Goal: Complete application form

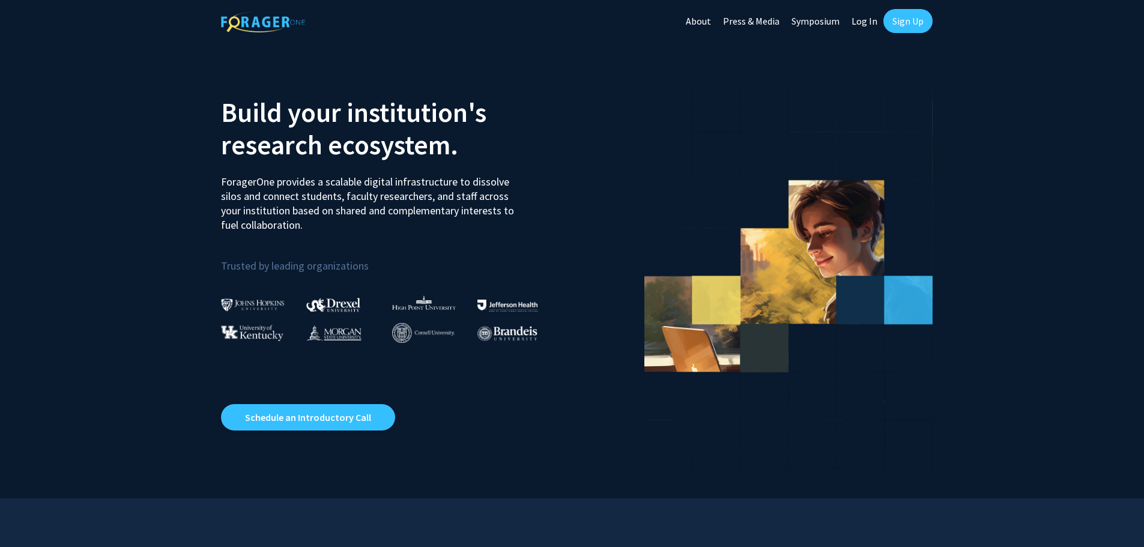
click at [871, 20] on link "Log In" at bounding box center [865, 21] width 38 height 42
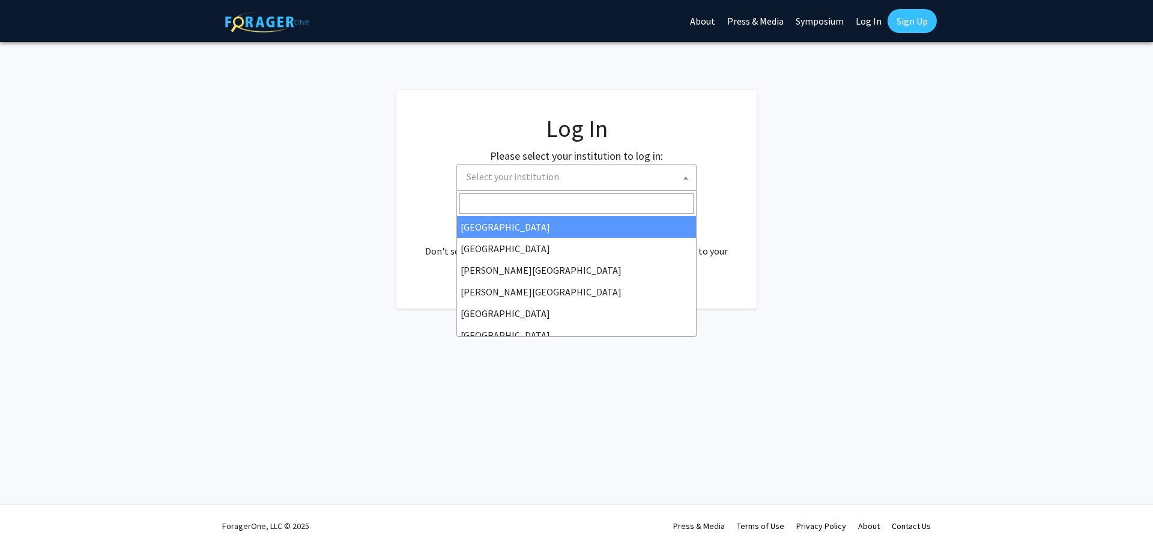
click at [500, 172] on span "Select your institution" at bounding box center [513, 177] width 93 height 12
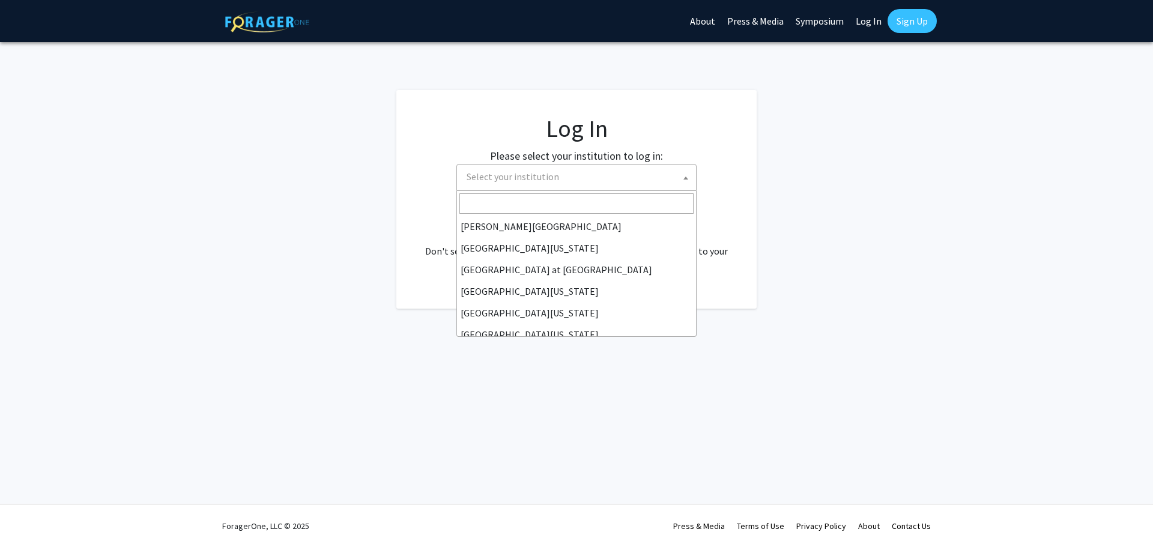
scroll to position [421, 0]
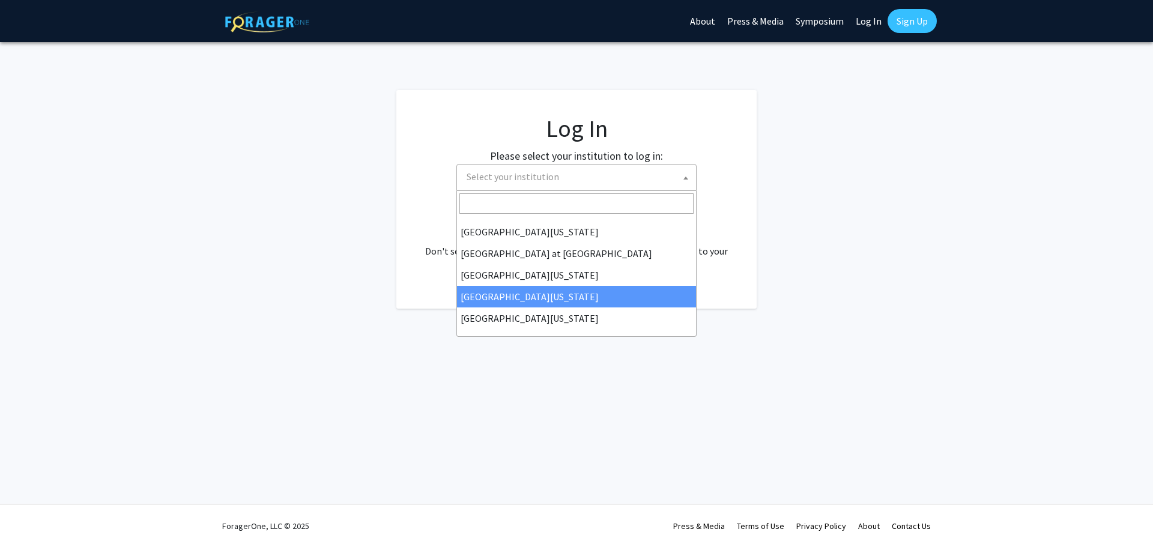
select select "31"
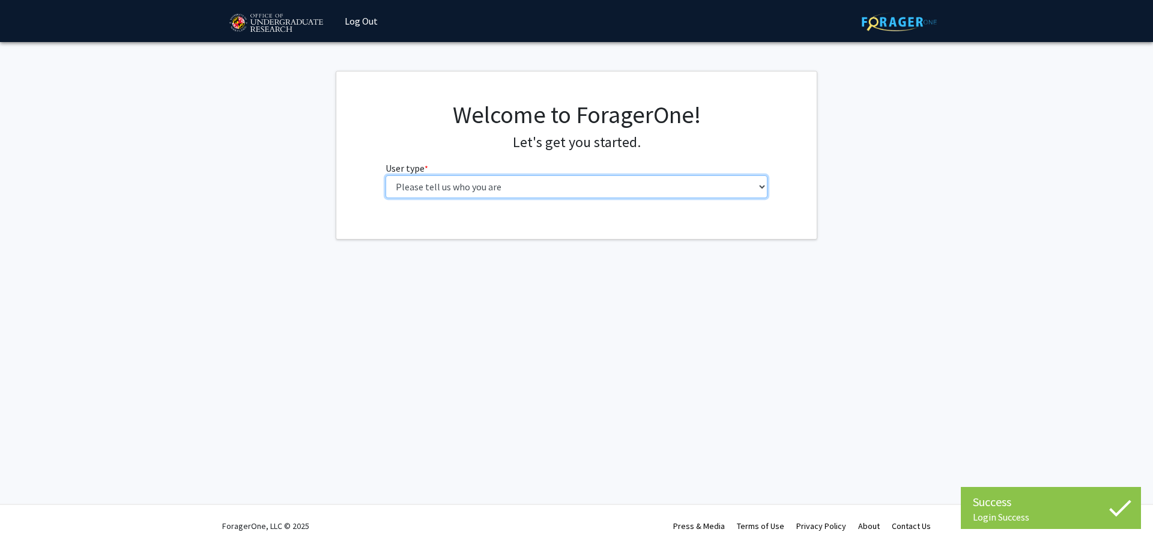
click at [615, 189] on select "Please tell us who you are Undergraduate Student Master's Student Doctoral Cand…" at bounding box center [577, 186] width 383 height 23
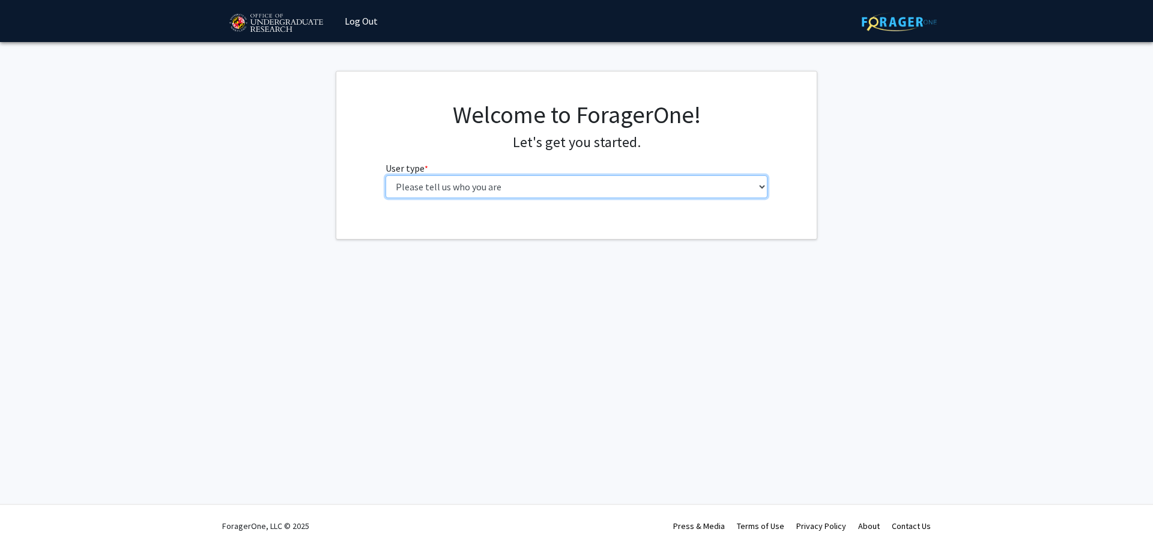
select select "5: faculty"
click at [386, 175] on select "Please tell us who you are Undergraduate Student Master's Student Doctoral Cand…" at bounding box center [577, 186] width 383 height 23
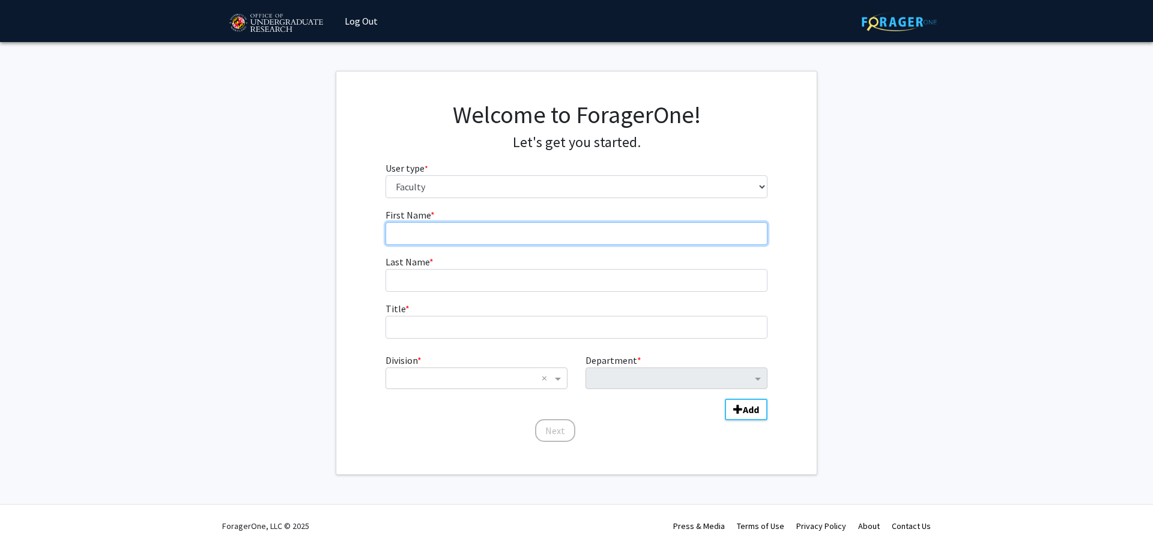
click at [520, 223] on input "First Name * required" at bounding box center [577, 233] width 383 height 23
type input "Gene"
type input "Hahn"
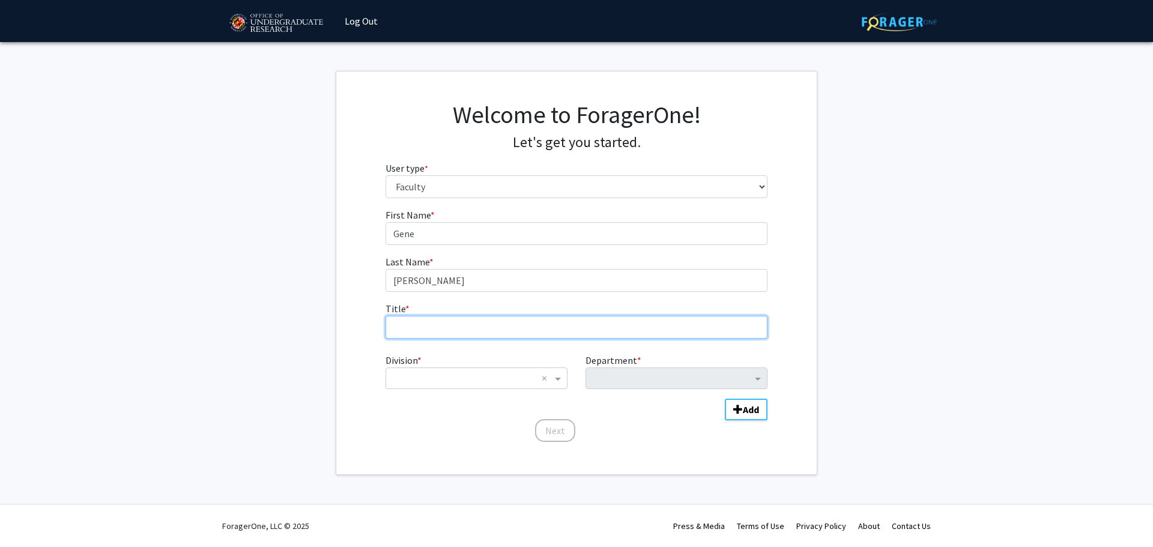
click at [470, 321] on input "Title * required" at bounding box center [577, 327] width 383 height 23
click at [472, 326] on input "Title * required" at bounding box center [577, 327] width 383 height 23
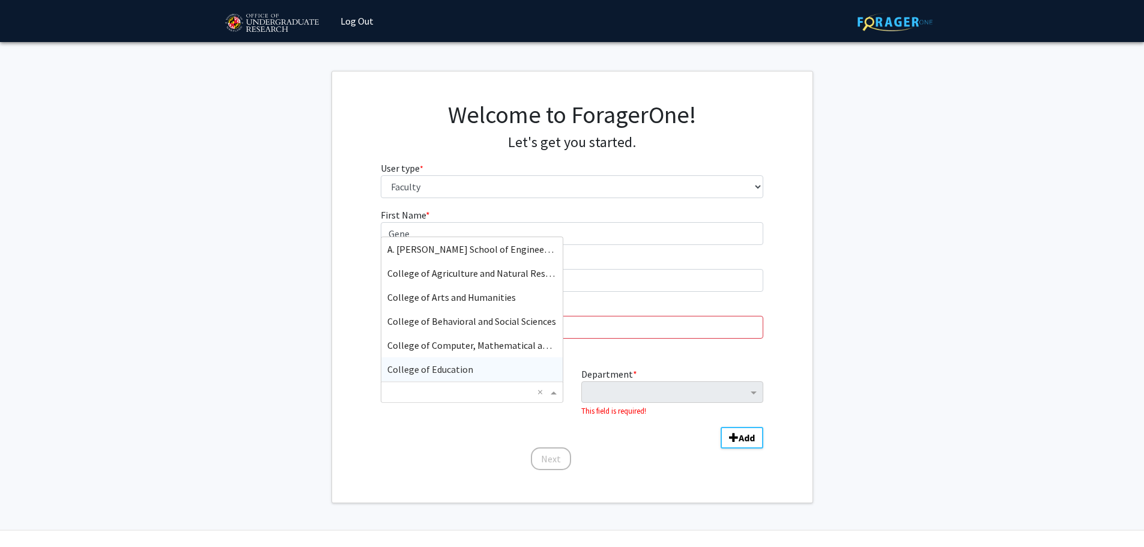
click at [553, 381] on ng-select "× × A. James Clark School of Engineering College of Agriculture and Natural Res…" at bounding box center [472, 392] width 182 height 22
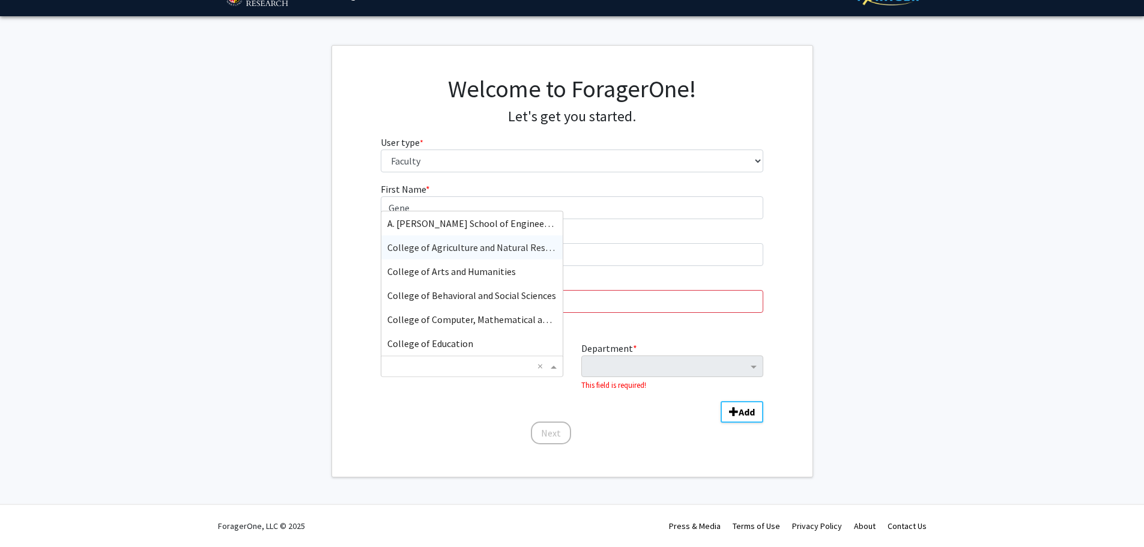
click at [509, 245] on span "College of Agriculture and Natural Resources" at bounding box center [479, 247] width 185 height 12
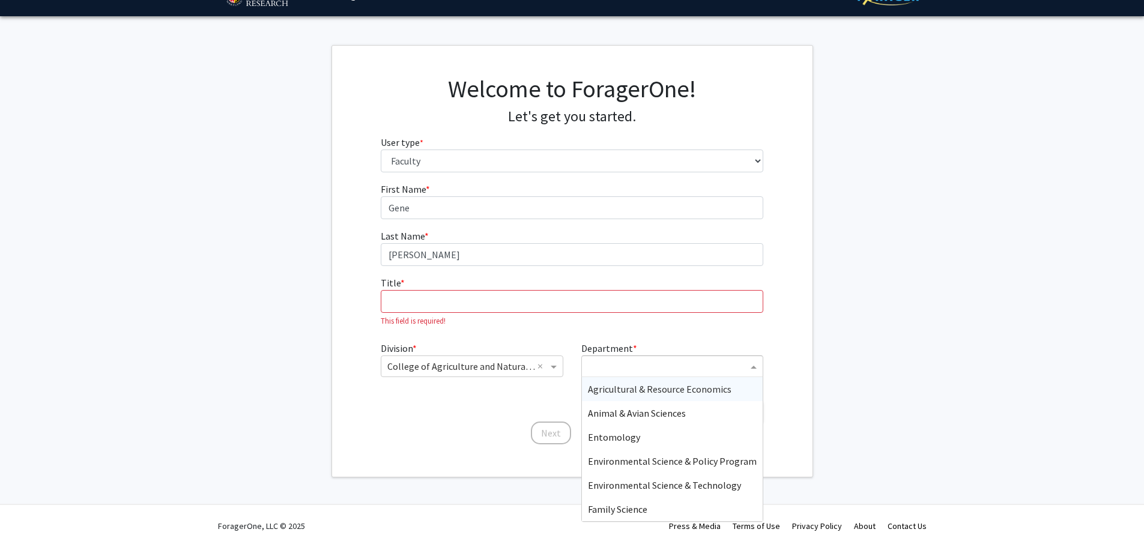
click at [628, 369] on input "Department" at bounding box center [668, 367] width 160 height 14
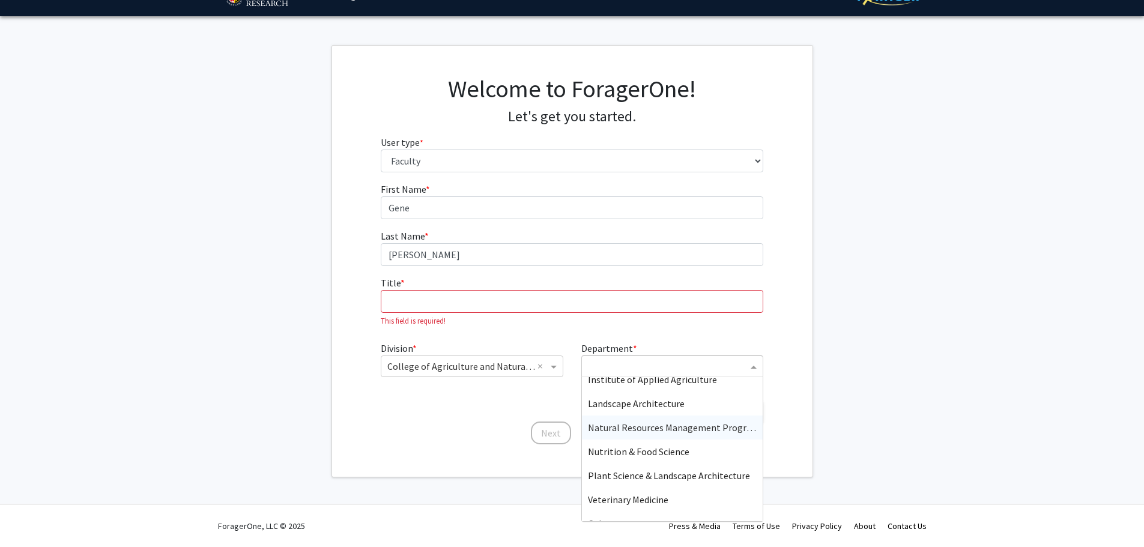
scroll to position [168, 0]
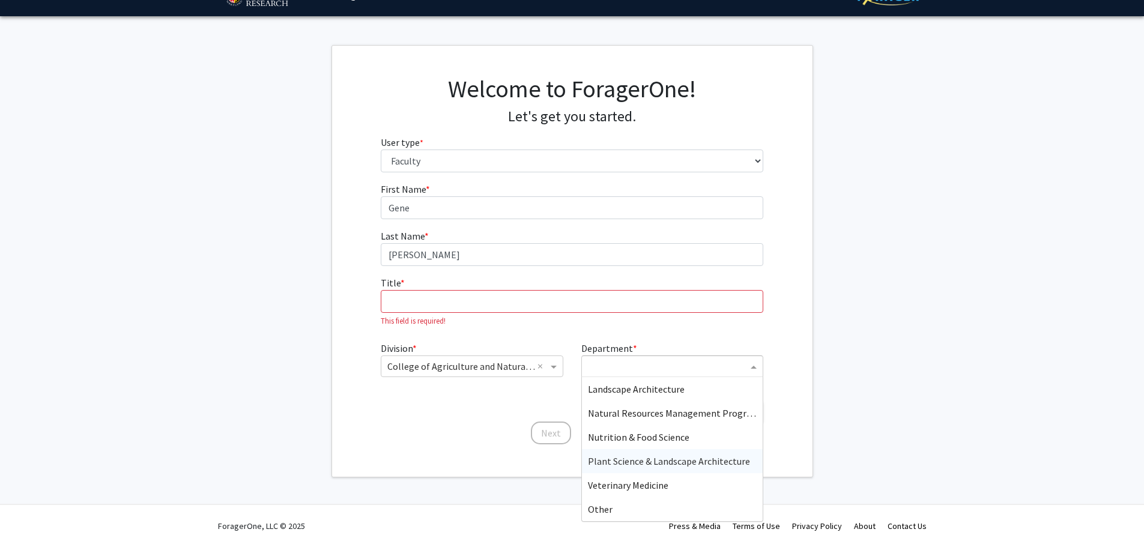
click at [669, 461] on span "Plant Science & Landscape Architecture" at bounding box center [669, 461] width 162 height 12
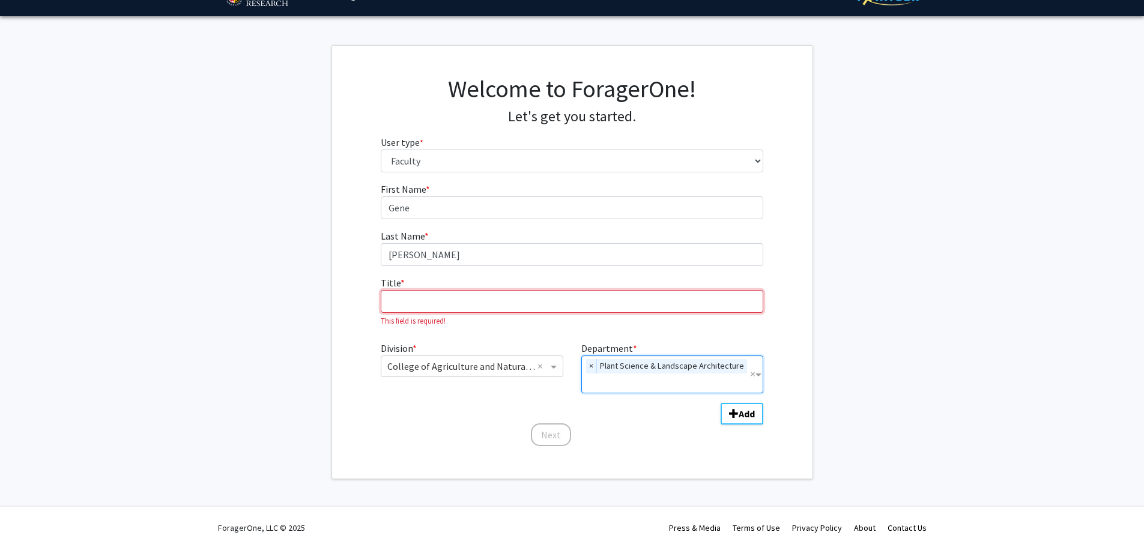
click at [518, 300] on input "Title * required" at bounding box center [572, 301] width 383 height 23
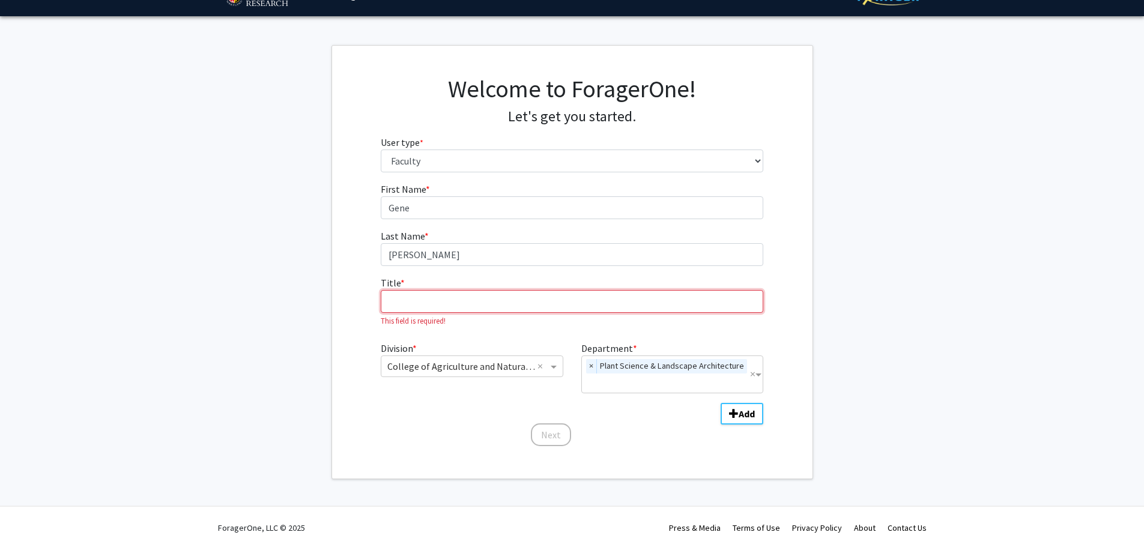
click at [518, 300] on input "Title * required" at bounding box center [572, 301] width 383 height 23
click at [758, 303] on input "Title * required" at bounding box center [572, 301] width 383 height 23
type input "f"
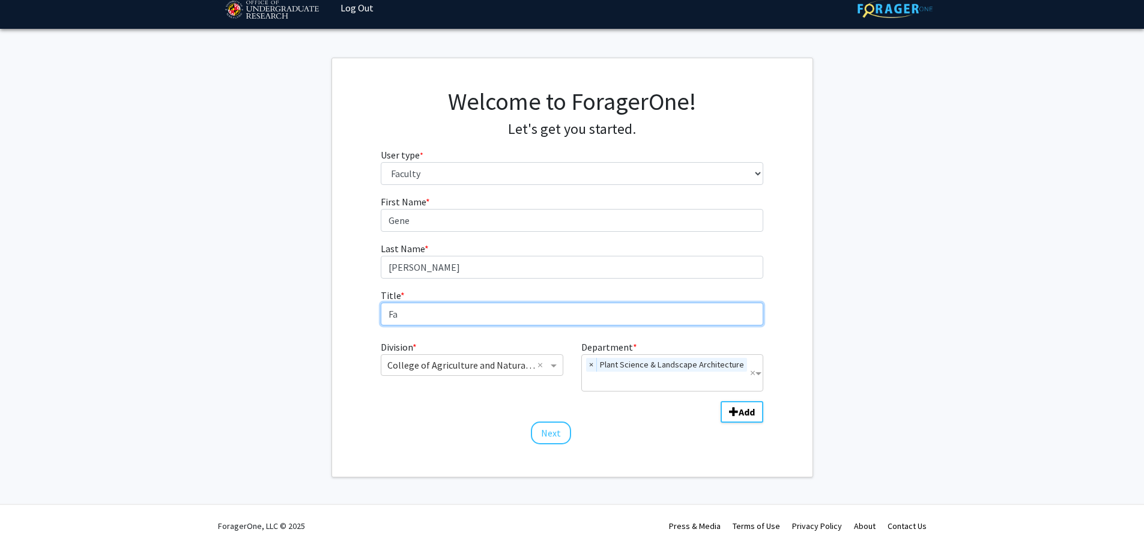
type input "F"
type input "Faculty Assit"
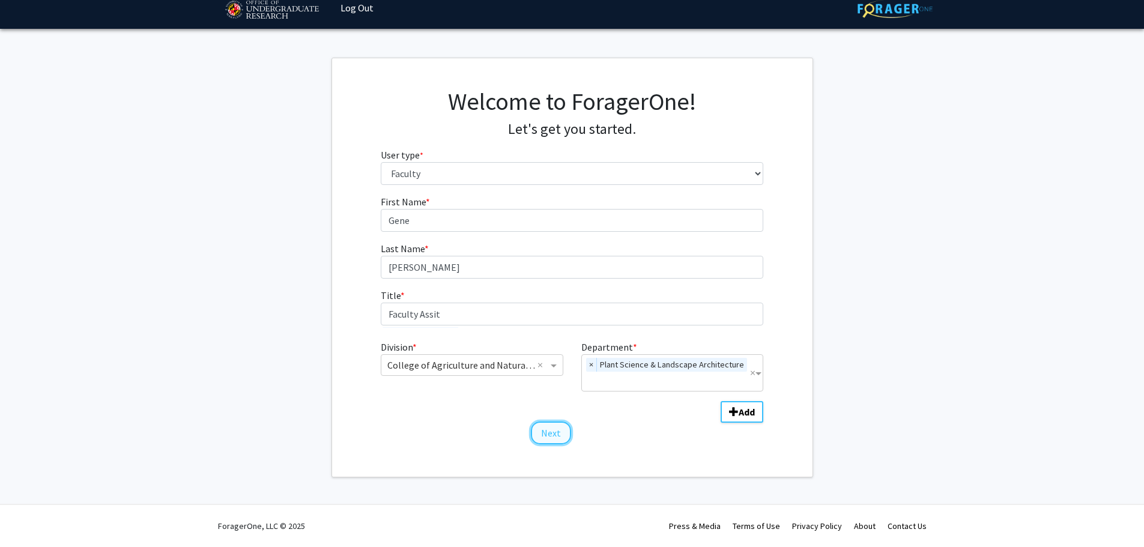
click at [541, 430] on button "Next" at bounding box center [551, 433] width 40 height 23
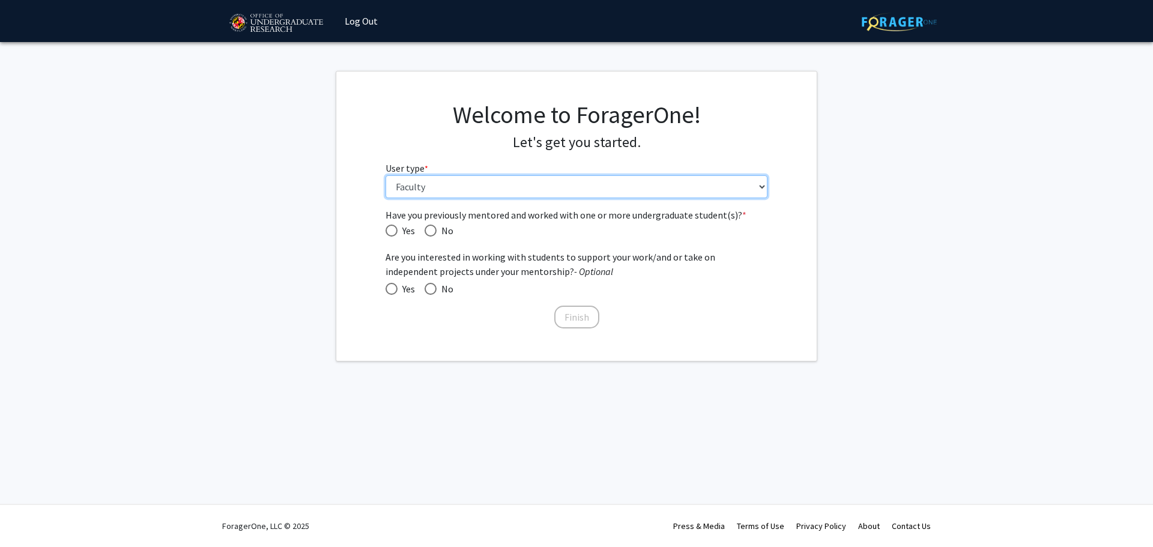
click at [524, 180] on select "Please tell us who you are Undergraduate Student Master's Student Doctoral Cand…" at bounding box center [577, 186] width 383 height 23
click at [362, 19] on link "Log Out" at bounding box center [361, 21] width 45 height 42
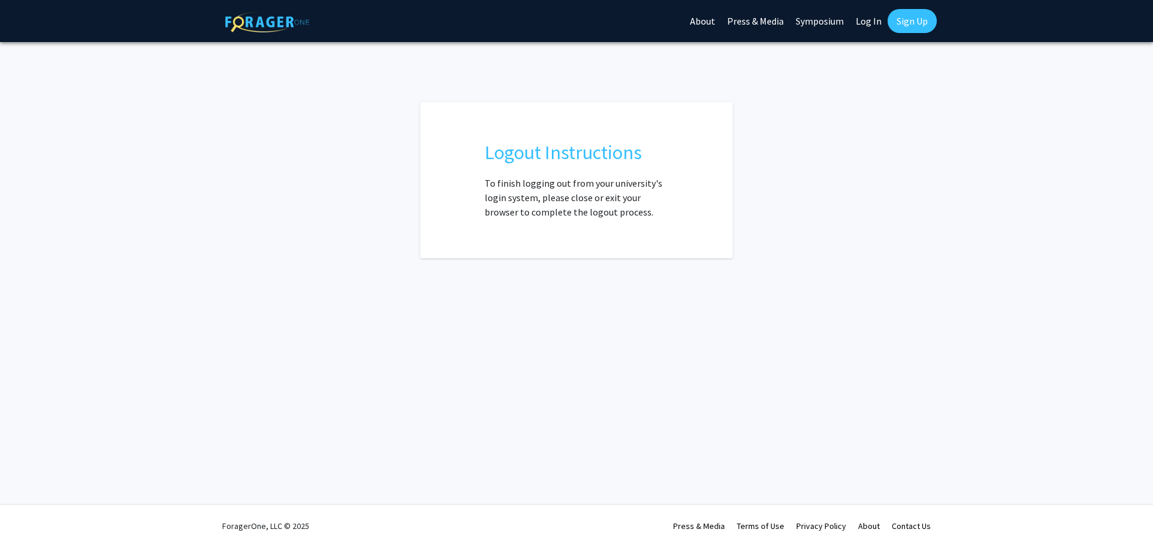
click at [747, 17] on link "Press & Media" at bounding box center [755, 21] width 68 height 42
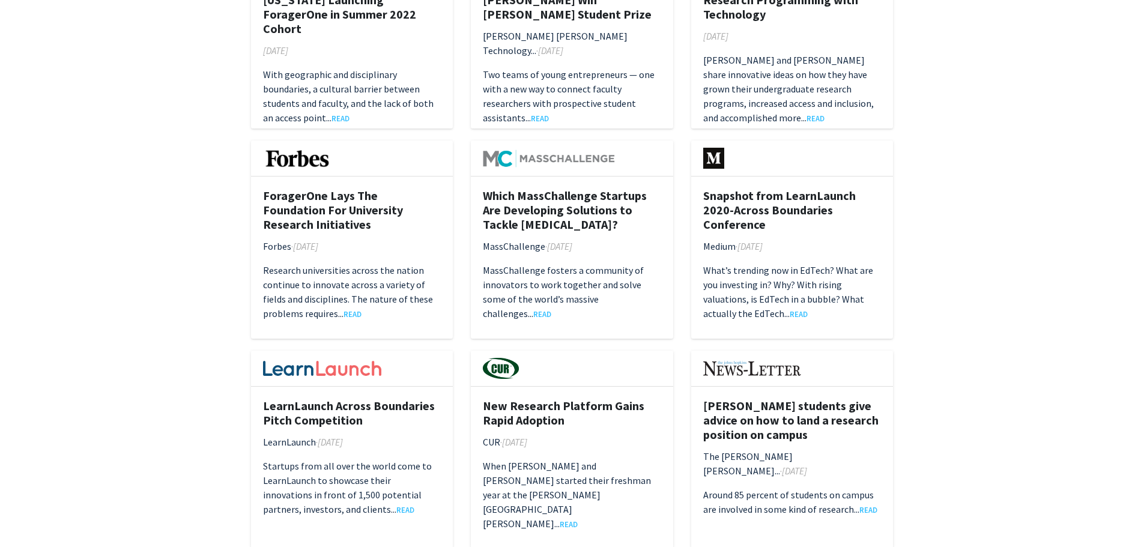
scroll to position [901, 0]
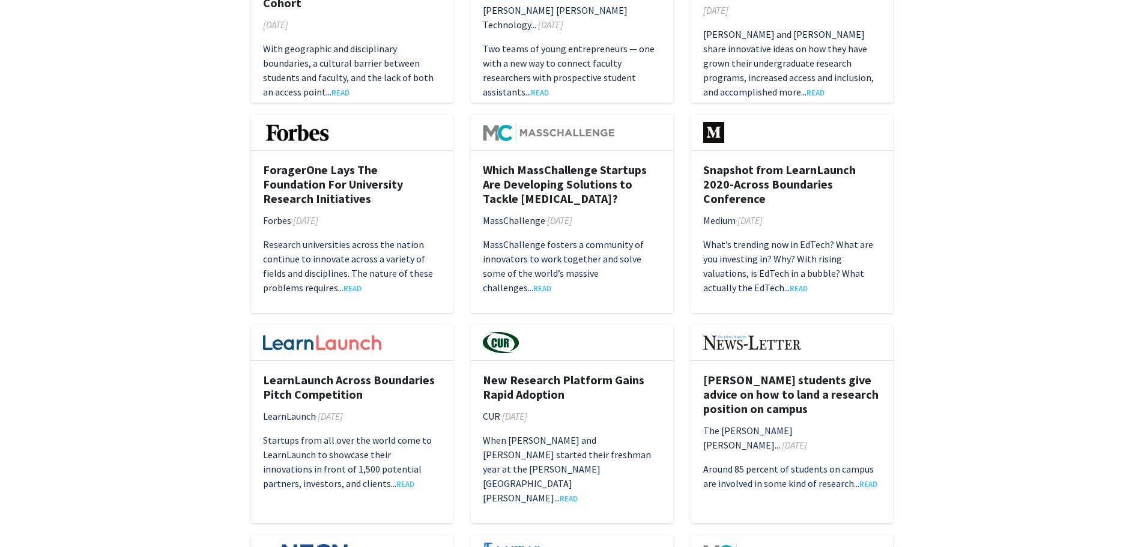
click at [778, 183] on h5 "Snapshot from LearnLaunch 2020-Across Boundaries Conference" at bounding box center [792, 184] width 178 height 43
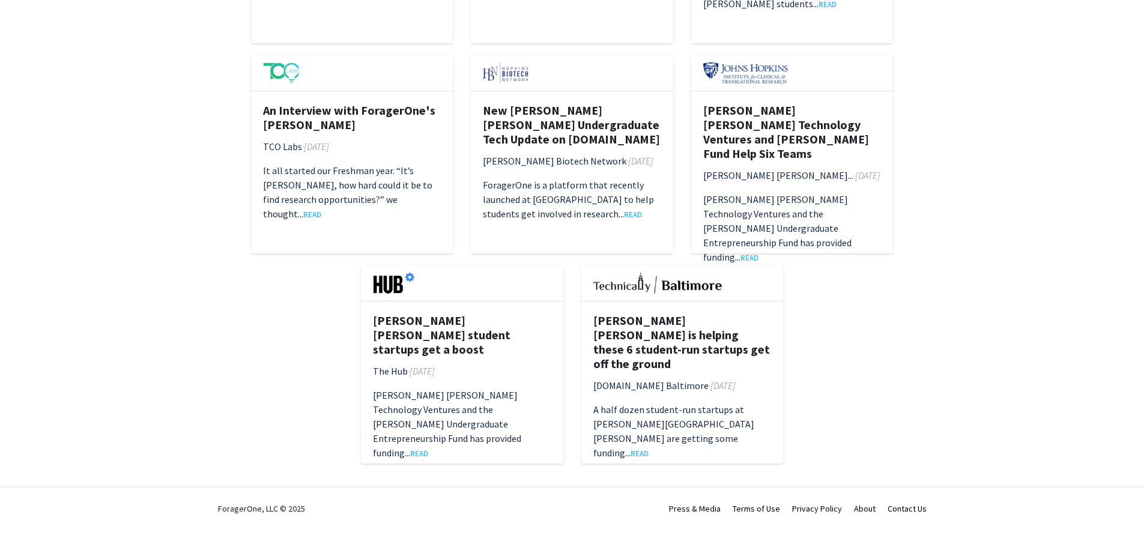
scroll to position [1808, 0]
